Goal: Obtain resource: Obtain resource

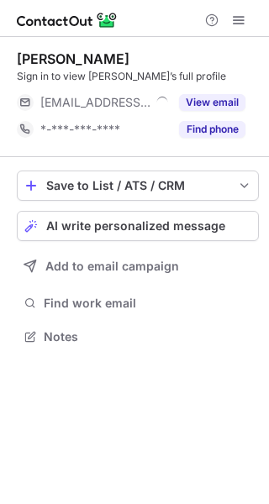
scroll to position [325, 269]
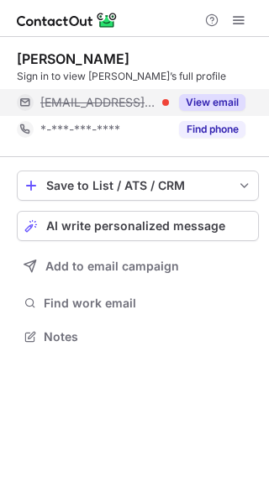
click at [211, 98] on button "View email" at bounding box center [212, 102] width 66 height 17
click at [239, 102] on div at bounding box center [242, 102] width 7 height 7
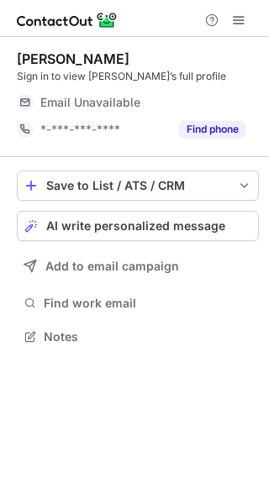
scroll to position [325, 269]
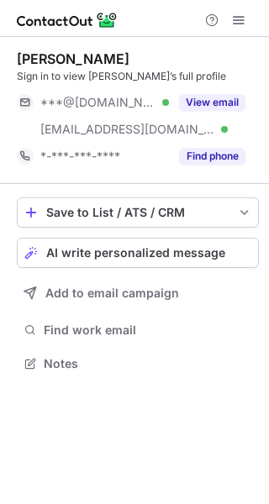
scroll to position [352, 269]
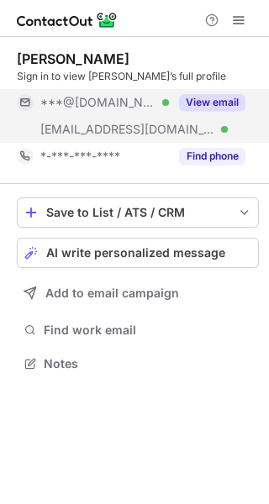
click at [225, 96] on button "View email" at bounding box center [212, 102] width 66 height 17
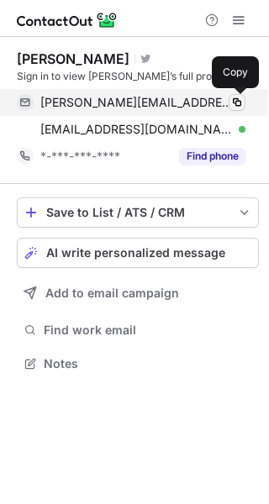
click at [237, 99] on span at bounding box center [236, 102] width 13 height 13
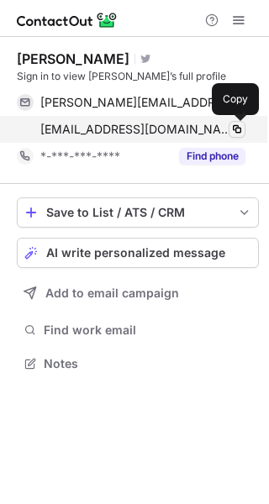
click at [240, 131] on span at bounding box center [236, 129] width 13 height 13
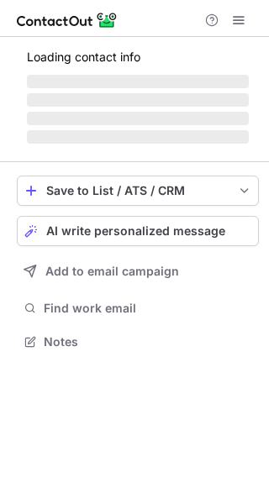
scroll to position [325, 269]
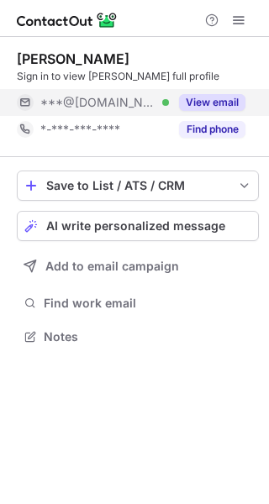
click at [224, 99] on button "View email" at bounding box center [212, 102] width 66 height 17
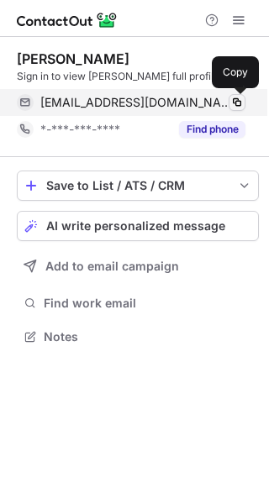
click at [240, 100] on span at bounding box center [236, 102] width 13 height 13
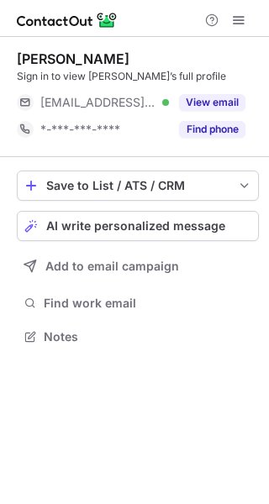
scroll to position [325, 269]
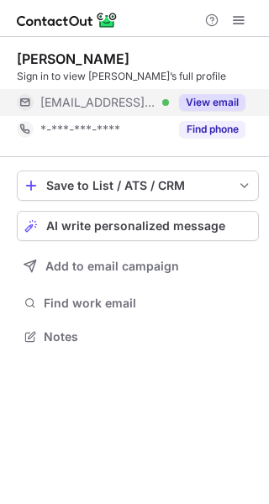
click at [203, 98] on button "View email" at bounding box center [212, 102] width 66 height 17
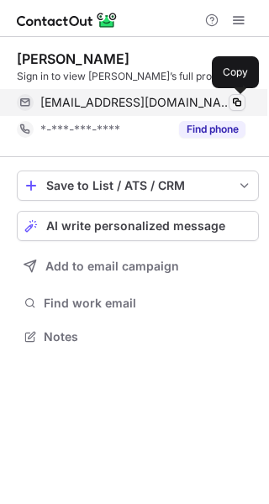
click at [244, 108] on button at bounding box center [237, 102] width 17 height 17
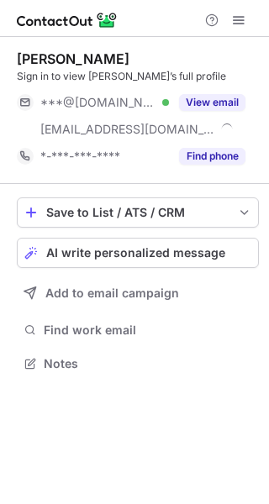
scroll to position [352, 269]
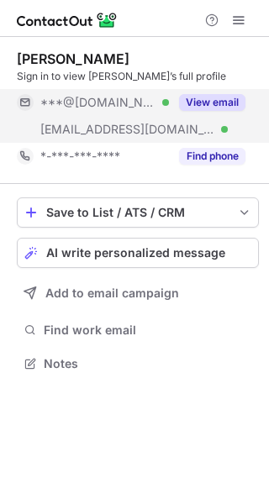
click at [211, 104] on button "View email" at bounding box center [212, 102] width 66 height 17
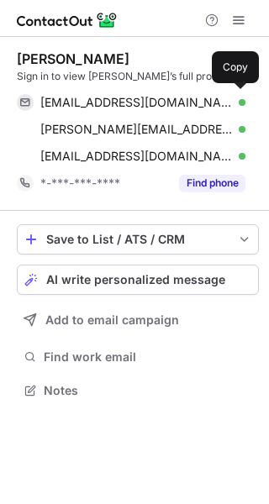
scroll to position [379, 269]
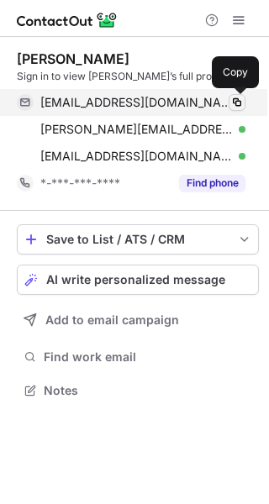
click at [234, 106] on span at bounding box center [236, 102] width 13 height 13
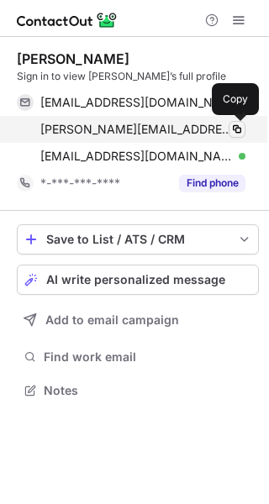
click at [240, 125] on span at bounding box center [236, 129] width 13 height 13
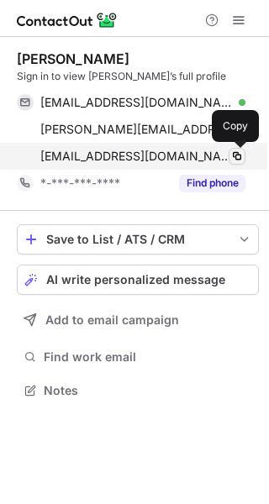
click at [240, 155] on span at bounding box center [236, 156] width 13 height 13
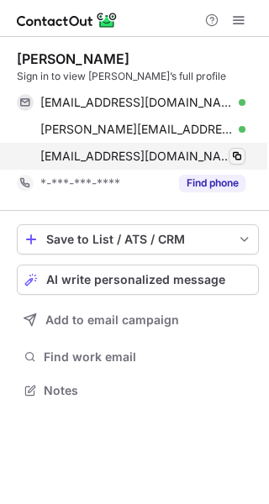
click at [240, 155] on span at bounding box center [236, 156] width 13 height 13
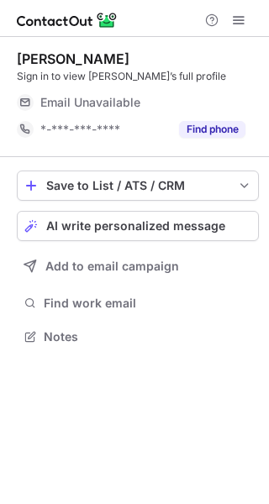
scroll to position [325, 269]
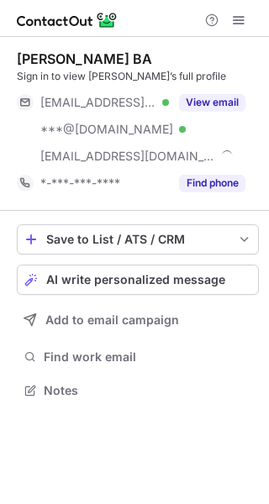
scroll to position [379, 269]
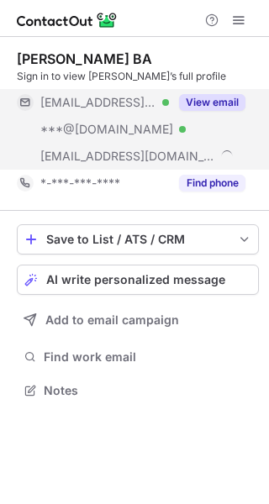
click at [235, 97] on button "View email" at bounding box center [212, 102] width 66 height 17
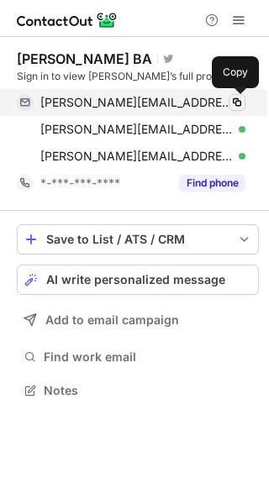
click at [239, 103] on span at bounding box center [236, 102] width 13 height 13
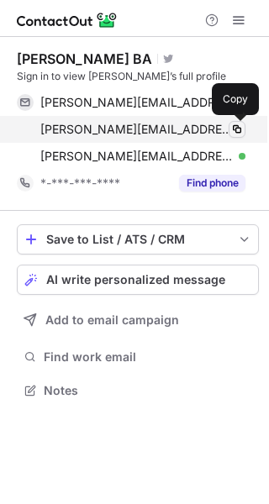
click at [238, 133] on span at bounding box center [236, 129] width 13 height 13
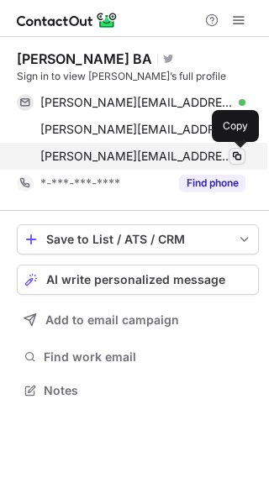
click at [243, 150] on span at bounding box center [236, 156] width 13 height 13
